Goal: Task Accomplishment & Management: Use online tool/utility

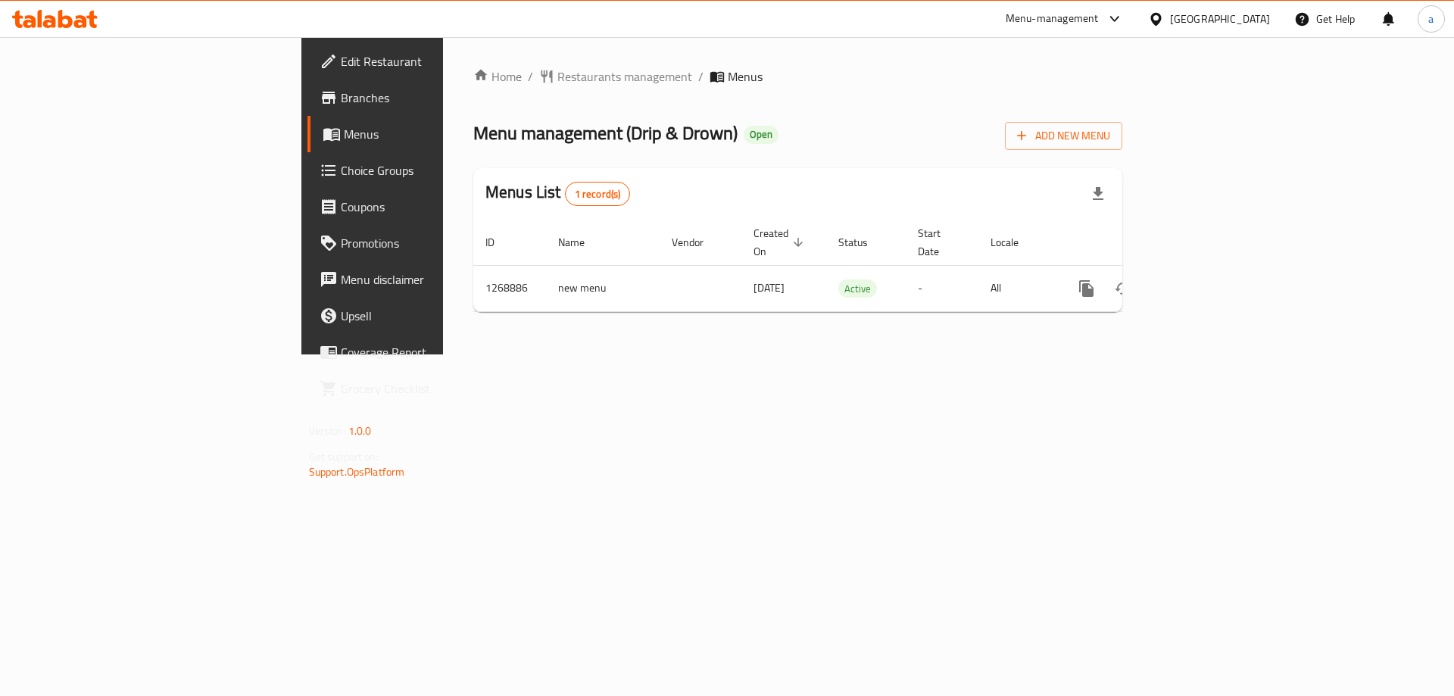
click at [341, 167] on span "Choice Groups" at bounding box center [437, 170] width 192 height 18
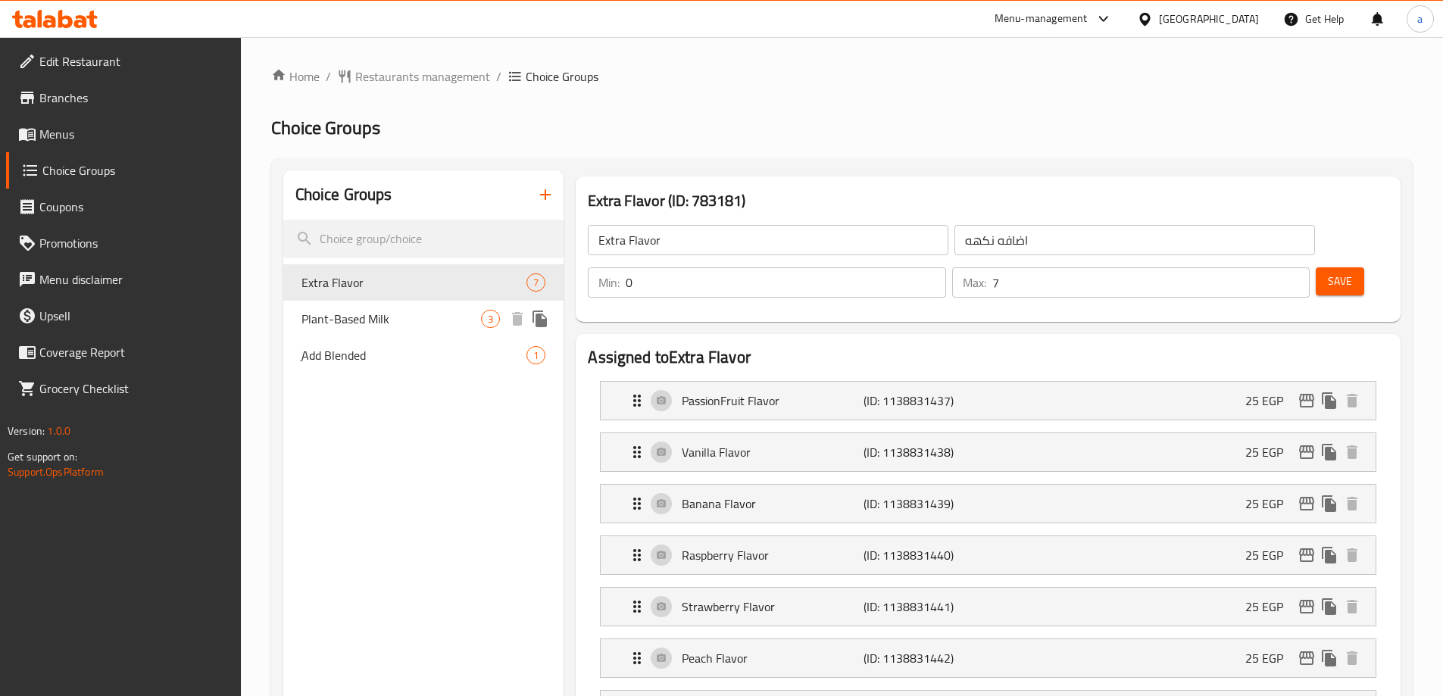
drag, startPoint x: 350, startPoint y: 323, endPoint x: 448, endPoint y: 311, distance: 98.6
click at [351, 323] on span "Plant-Based Milk" at bounding box center [391, 319] width 180 height 18
type input "Plant-Based Milk"
type input "لبن نباتى"
type input "1"
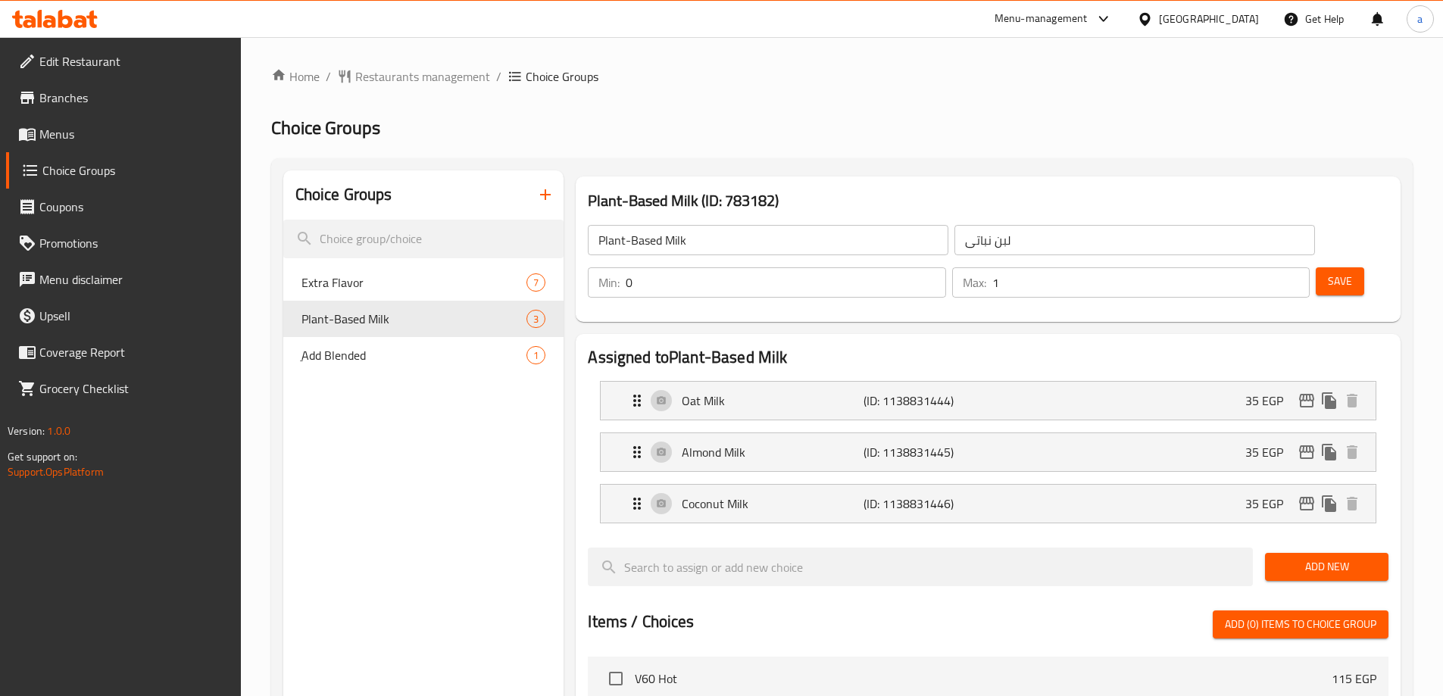
click at [848, 75] on ol "Home / Restaurants management / Choice Groups" at bounding box center [841, 76] width 1141 height 18
click at [429, 346] on span "ِAdd Blended" at bounding box center [414, 355] width 226 height 18
type input "ِAdd Blended"
type input "اضافة بلندد"
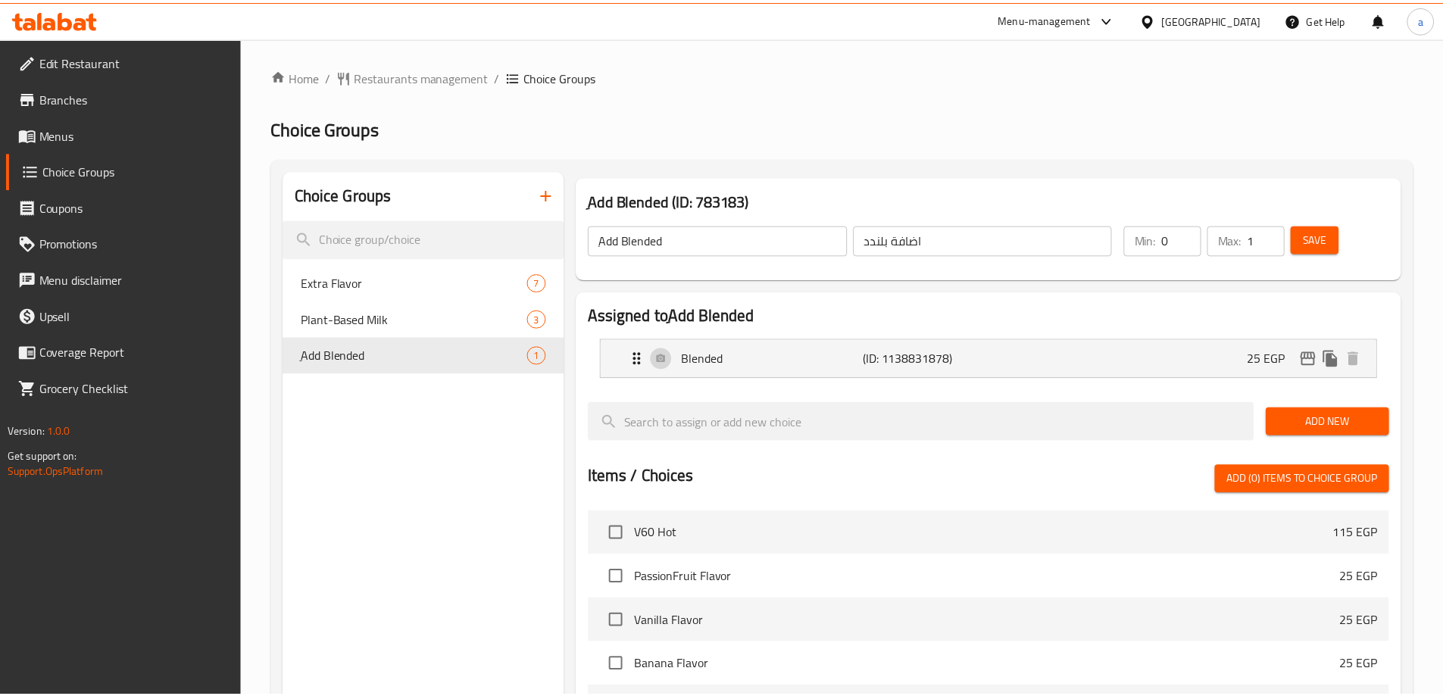
scroll to position [393, 0]
